Goal: Information Seeking & Learning: Learn about a topic

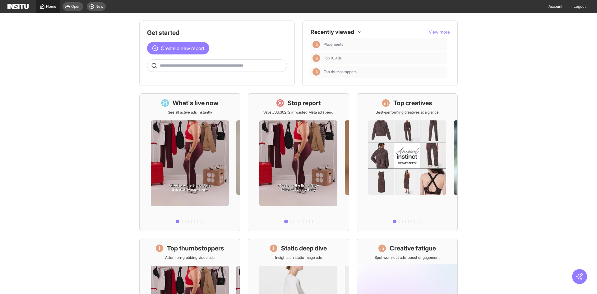
click at [49, 10] on link "Home" at bounding box center [48, 6] width 24 height 13
click at [45, 4] on div "Home" at bounding box center [48, 6] width 16 height 5
click at [17, 7] on img at bounding box center [17, 7] width 21 height 6
click at [226, 110] on div "What's live now See all active ads instantly" at bounding box center [189, 162] width 101 height 138
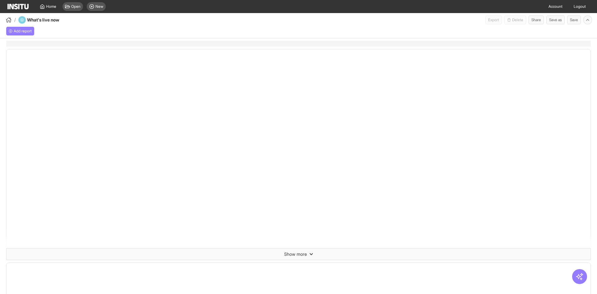
select select "**"
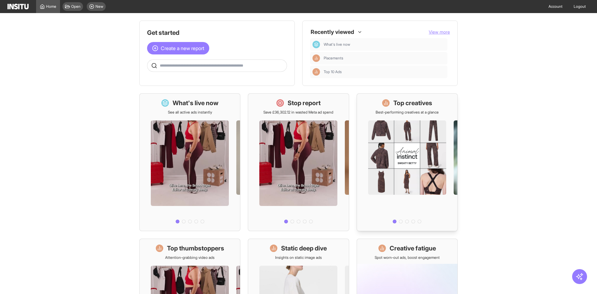
click at [405, 102] on h1 "Top creatives" at bounding box center [412, 103] width 39 height 9
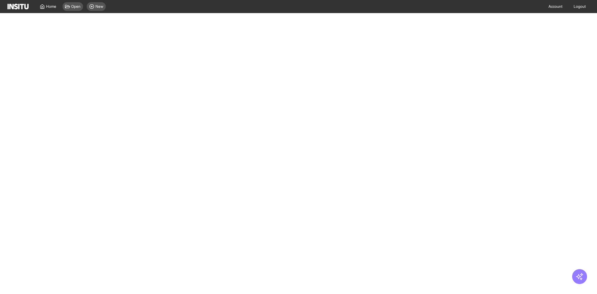
select select "**"
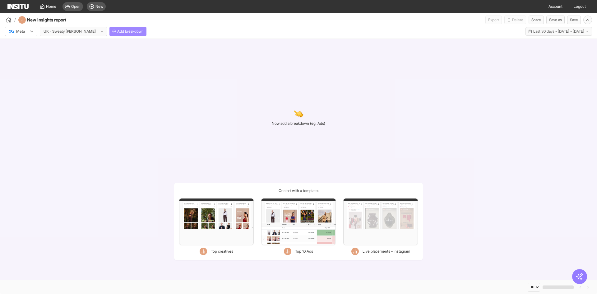
click at [117, 31] on span "Add breakdown" at bounding box center [130, 31] width 26 height 5
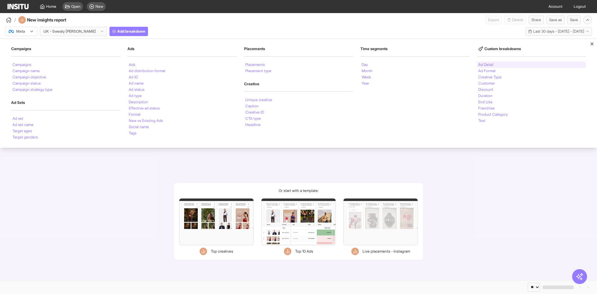
click at [493, 66] on li "Ad Detail" at bounding box center [485, 65] width 15 height 4
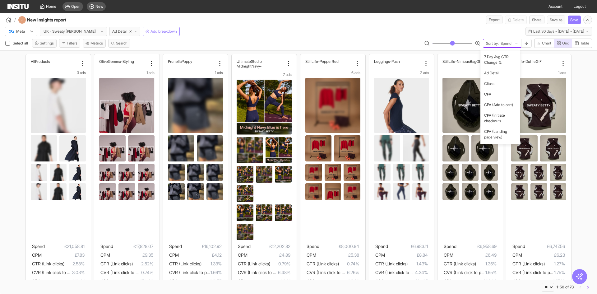
click at [502, 43] on div at bounding box center [506, 43] width 12 height 6
click at [499, 104] on span "CTR (Link clicks)" at bounding box center [498, 101] width 28 height 6
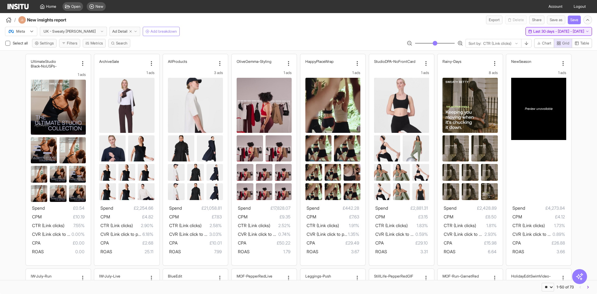
click at [533, 30] on span "Last 30 days - [DATE] - [DATE]" at bounding box center [558, 31] width 51 height 5
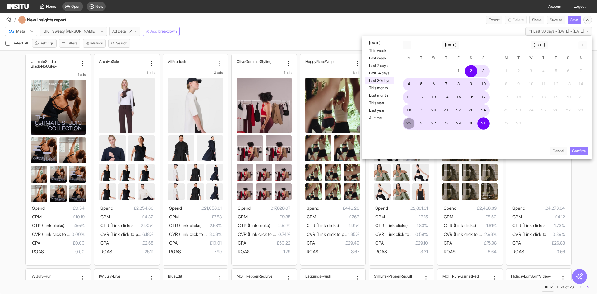
click at [403, 125] on button "25" at bounding box center [408, 123] width 12 height 12
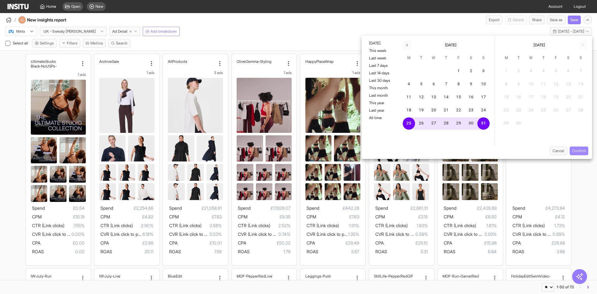
click at [572, 152] on button "Confirm" at bounding box center [578, 150] width 19 height 9
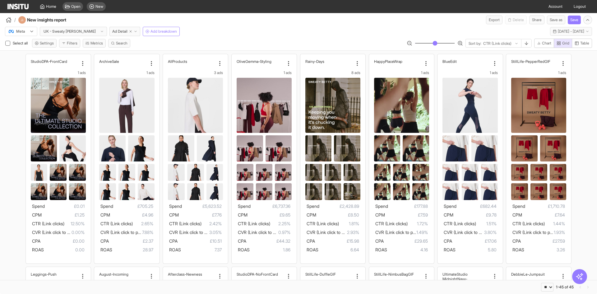
click at [20, 29] on div at bounding box center [16, 31] width 17 height 6
click at [14, 58] on div "TikTok" at bounding box center [18, 56] width 18 height 6
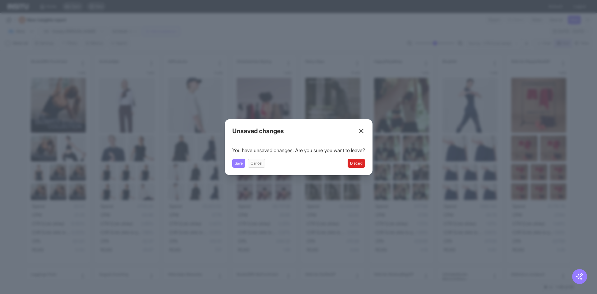
click at [356, 164] on button "Discard" at bounding box center [355, 163] width 17 height 9
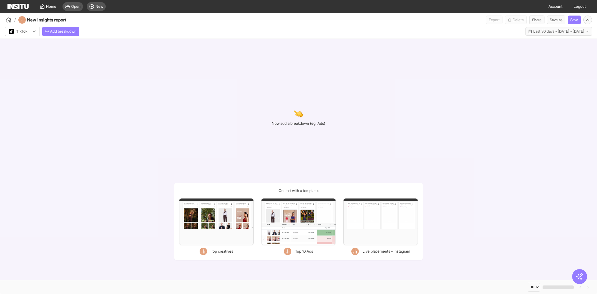
select select "**"
click at [204, 229] on div "Filters Format Static Video Static & Video Placement types Staged Staged Facebo…" at bounding box center [216, 221] width 75 height 47
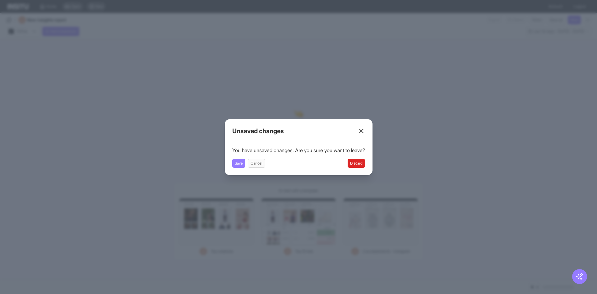
click at [362, 161] on button "Discard" at bounding box center [355, 163] width 17 height 9
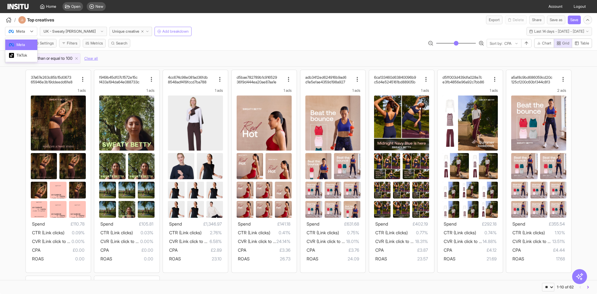
click at [23, 30] on div at bounding box center [16, 31] width 17 height 6
click at [23, 58] on span "TikTok" at bounding box center [21, 56] width 11 height 6
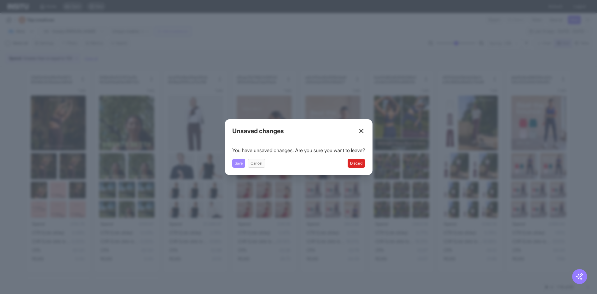
click at [238, 164] on button "Save" at bounding box center [238, 163] width 13 height 9
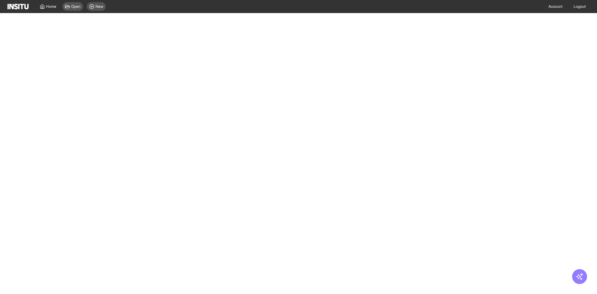
select select "**"
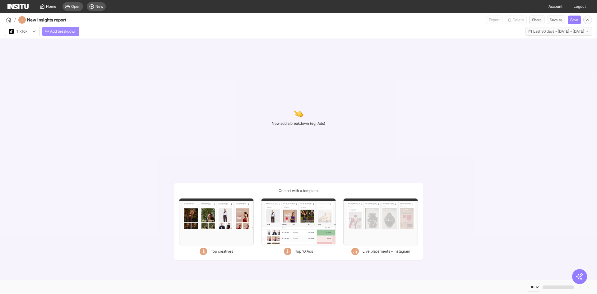
click at [52, 30] on span "Add breakdown" at bounding box center [63, 31] width 26 height 5
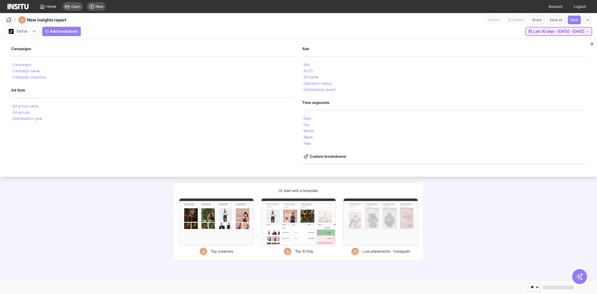
click at [530, 28] on button "Last 30 days - [DATE] - [DATE] [DATE] - [DATE]" at bounding box center [558, 31] width 66 height 9
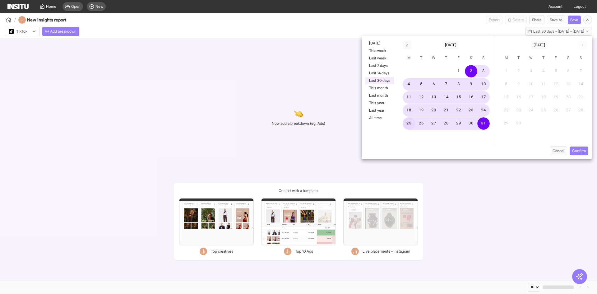
click at [409, 124] on button "25" at bounding box center [408, 123] width 12 height 12
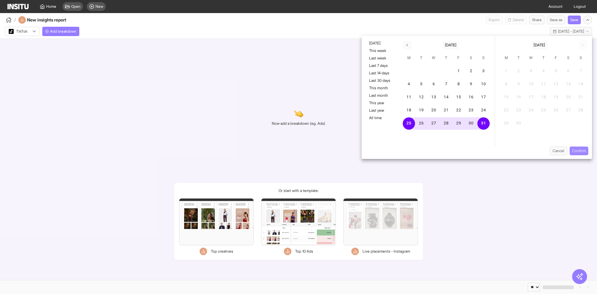
click at [584, 149] on button "Confirm" at bounding box center [578, 150] width 19 height 9
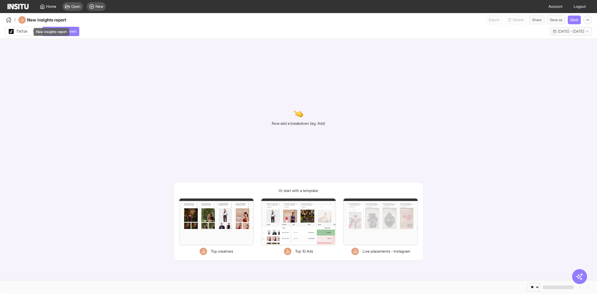
click at [67, 29] on div "New insights report" at bounding box center [52, 32] width 36 height 8
click at [76, 33] on span "Add breakdown" at bounding box center [63, 31] width 26 height 5
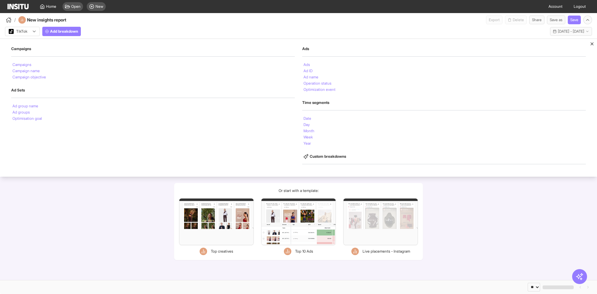
click at [316, 157] on h2 "Custom breakdowns" at bounding box center [443, 156] width 283 height 5
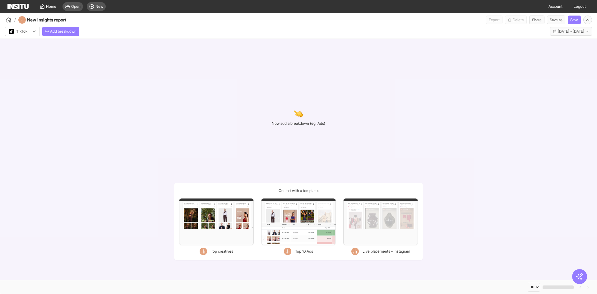
click at [123, 227] on div "Now add a breakdown (eg. Ads) Or start with a template: Filters Format Static V…" at bounding box center [298, 159] width 597 height 241
click at [185, 226] on div "Filters Format Static Video Static & Video Placement types Staged Staged Facebo…" at bounding box center [216, 221] width 75 height 47
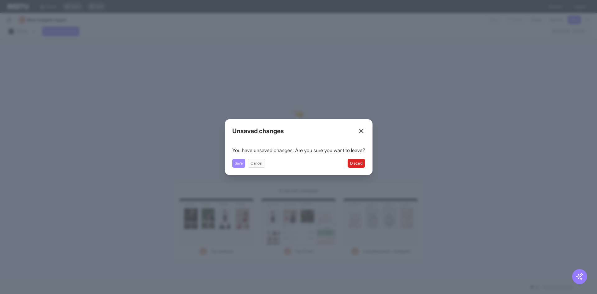
click at [232, 166] on button "Save" at bounding box center [238, 163] width 13 height 9
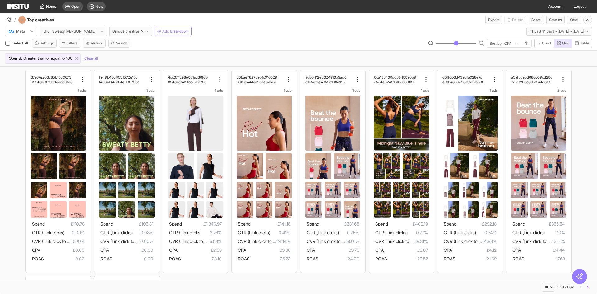
click at [31, 30] on icon at bounding box center [31, 31] width 5 height 5
click at [29, 54] on span "TikTok" at bounding box center [21, 56] width 25 height 6
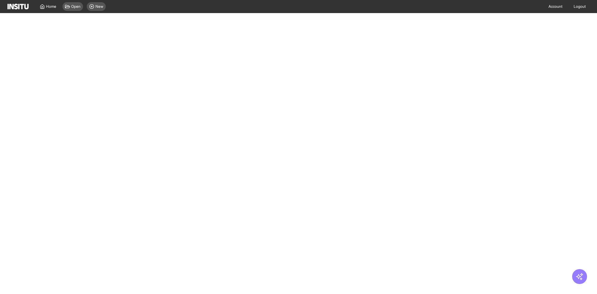
select select "**"
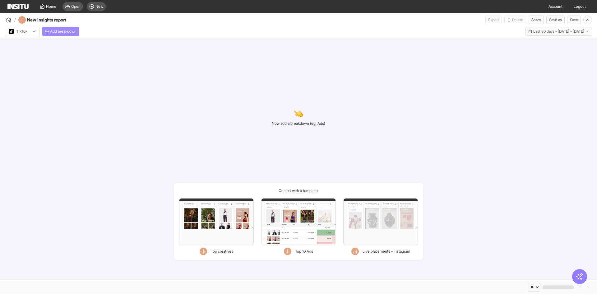
click at [56, 28] on button "Add breakdown" at bounding box center [60, 31] width 37 height 9
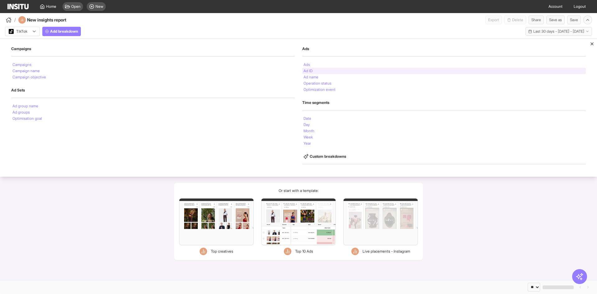
click at [319, 69] on div "Ad ID" at bounding box center [443, 71] width 283 height 6
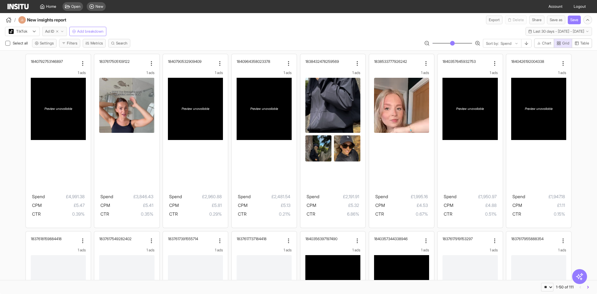
click at [54, 34] on button "Ad ID" at bounding box center [54, 31] width 25 height 9
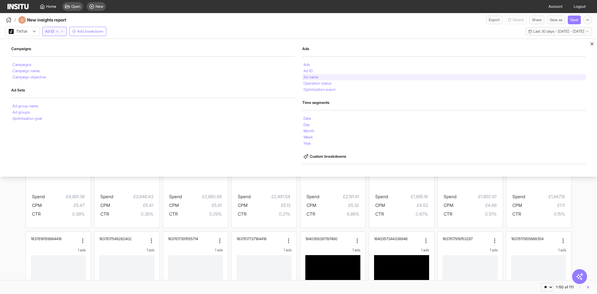
click at [314, 77] on li "Ad name" at bounding box center [310, 77] width 15 height 4
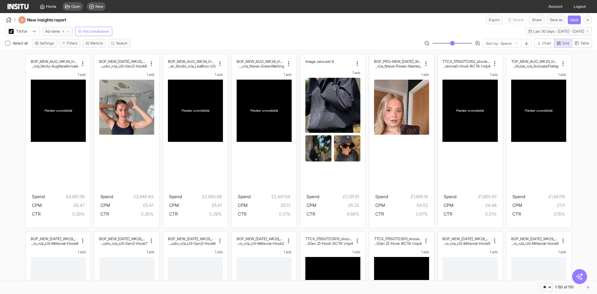
click at [64, 32] on icon "button" at bounding box center [63, 32] width 4 height 4
select select "**"
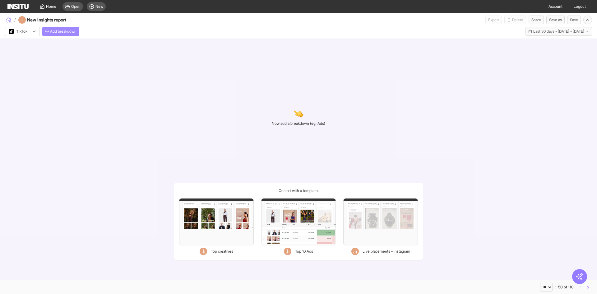
click at [7, 19] on icon "button" at bounding box center [8, 19] width 5 height 2
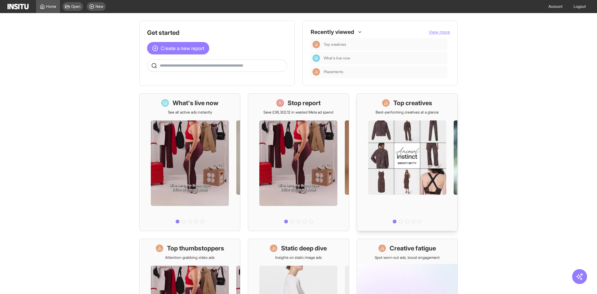
click at [405, 126] on div at bounding box center [407, 170] width 100 height 111
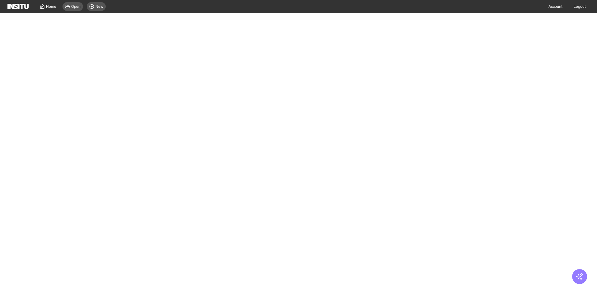
select select "**"
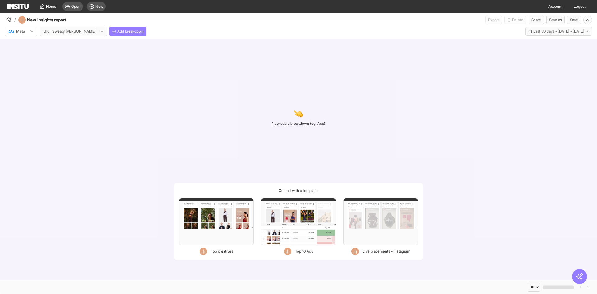
click at [18, 33] on div at bounding box center [16, 31] width 17 height 6
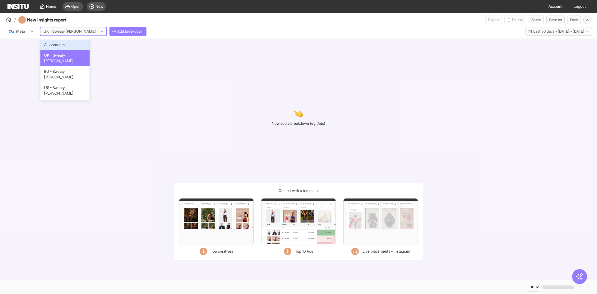
click at [62, 35] on div "UK - Sweaty [PERSON_NAME]" at bounding box center [73, 31] width 66 height 9
click at [62, 66] on div "EU - Sweaty [PERSON_NAME]" at bounding box center [64, 74] width 49 height 16
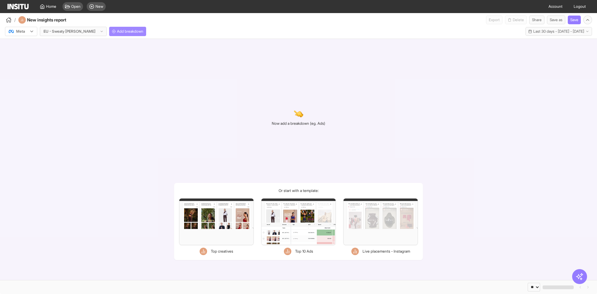
click at [121, 31] on span "Add breakdown" at bounding box center [130, 31] width 26 height 5
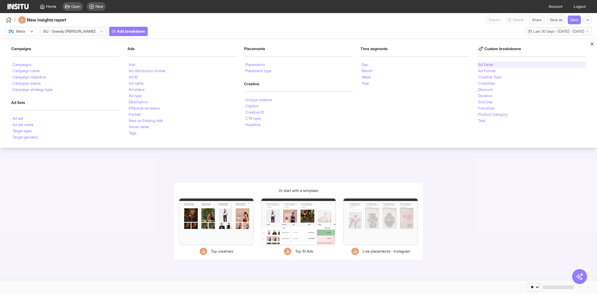
click at [491, 64] on li "Ad Detail" at bounding box center [485, 65] width 15 height 4
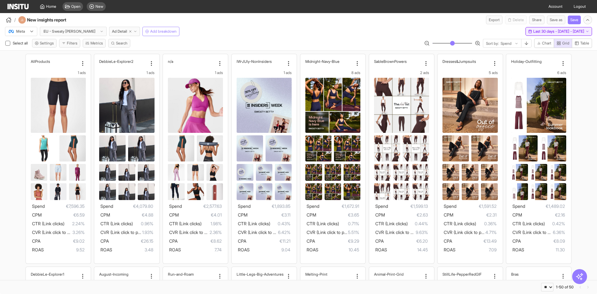
click at [544, 29] on button "Last 30 days - [DATE] - [DATE] [DATE] - [DATE]" at bounding box center [558, 31] width 66 height 9
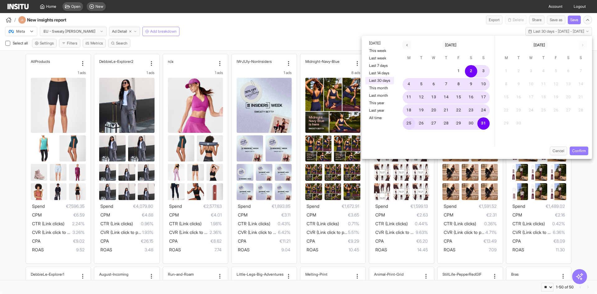
click at [405, 124] on button "25" at bounding box center [408, 123] width 12 height 12
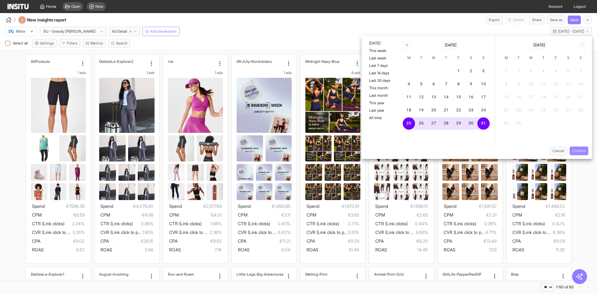
click at [583, 152] on button "Confirm" at bounding box center [578, 150] width 19 height 9
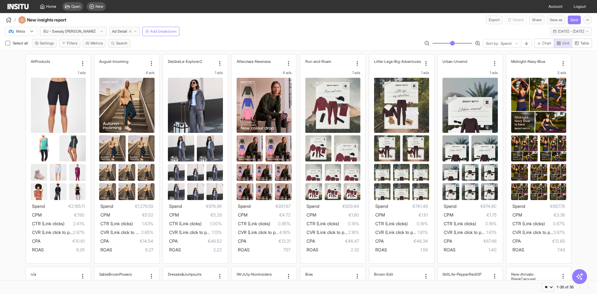
click at [490, 41] on span "Sort by:" at bounding box center [492, 43] width 13 height 5
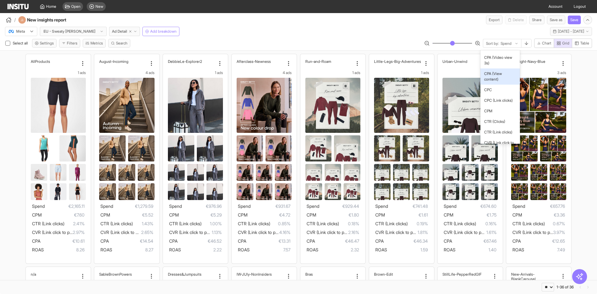
scroll to position [249, 0]
drag, startPoint x: 500, startPoint y: 89, endPoint x: 500, endPoint y: 96, distance: 7.1
click at [500, 96] on div "7 Day Avg CTR Change % Ad Detail Clicks CPA CPA (Add to cart) CPA (Initiate che…" at bounding box center [499, 96] width 39 height 93
click at [500, 73] on span "CTR (Link clicks)" at bounding box center [498, 70] width 28 height 6
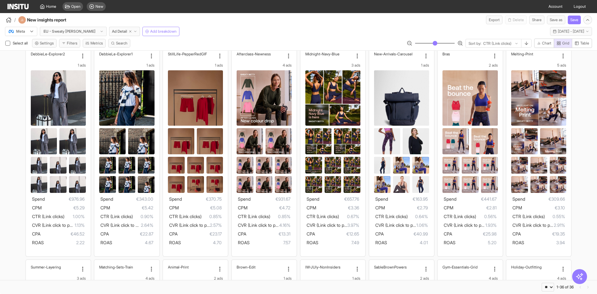
scroll to position [222, 0]
click at [276, 93] on img at bounding box center [263, 97] width 55 height 55
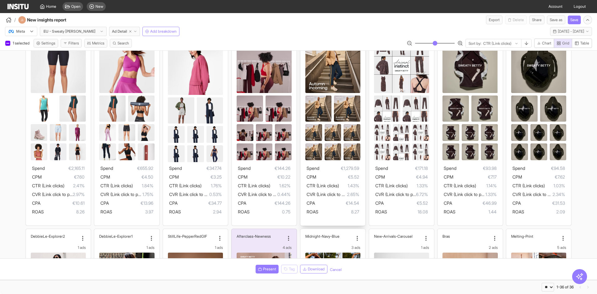
scroll to position [0, 0]
